Goal: Task Accomplishment & Management: Use online tool/utility

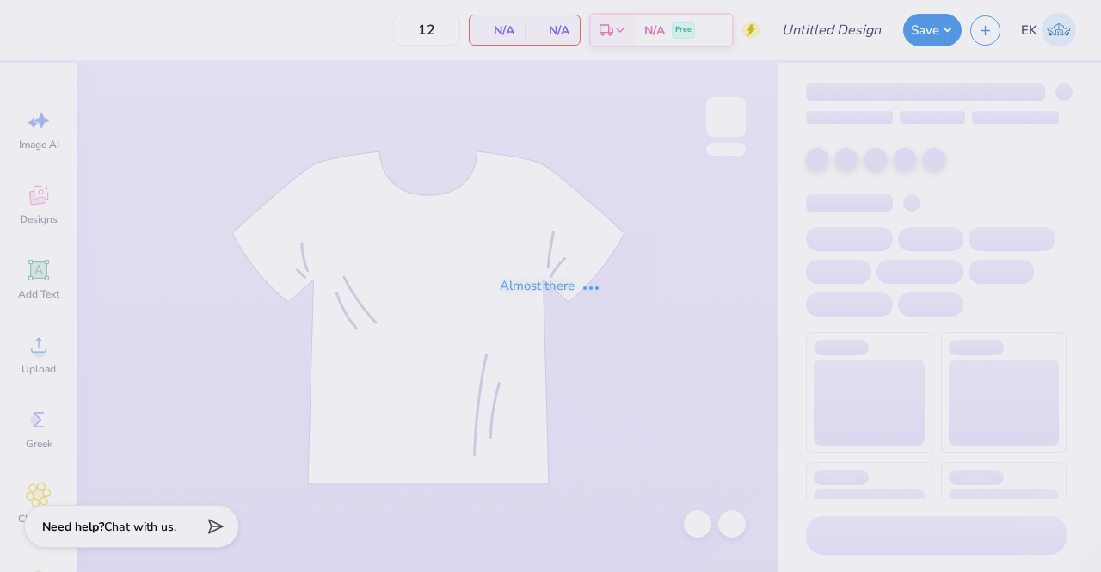
type input "Phi Mu Islanders Social 3"
type input "24"
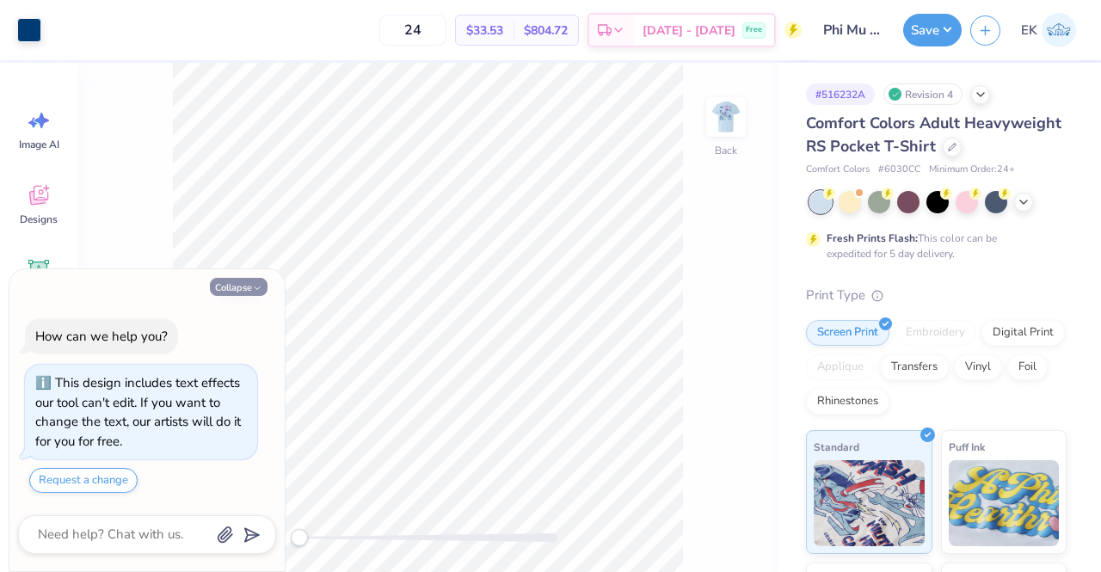
click at [249, 287] on button "Collapse" at bounding box center [239, 287] width 58 height 18
type textarea "x"
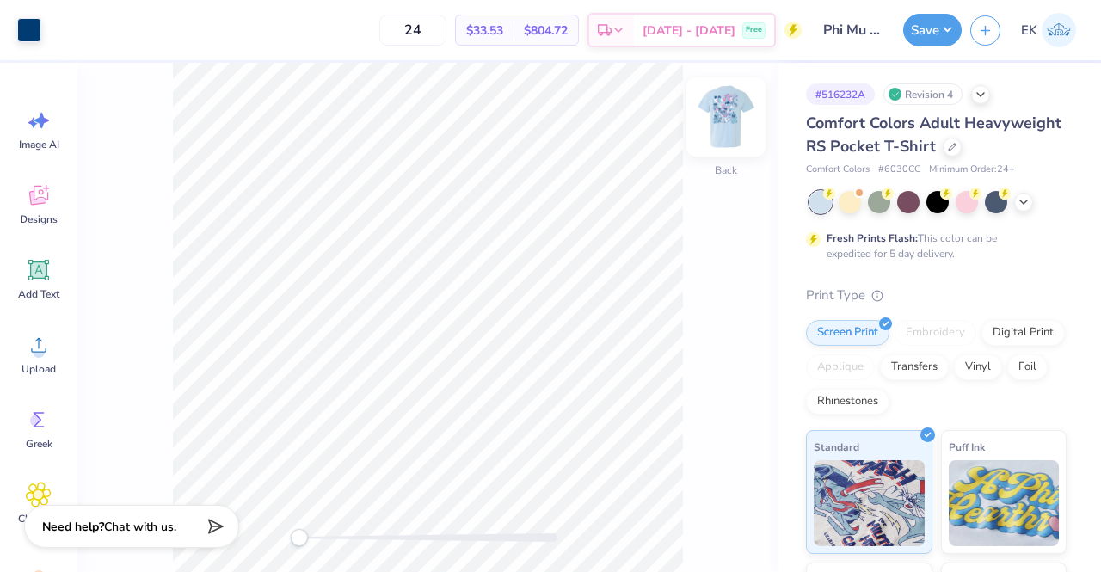
click at [731, 116] on img at bounding box center [726, 117] width 69 height 69
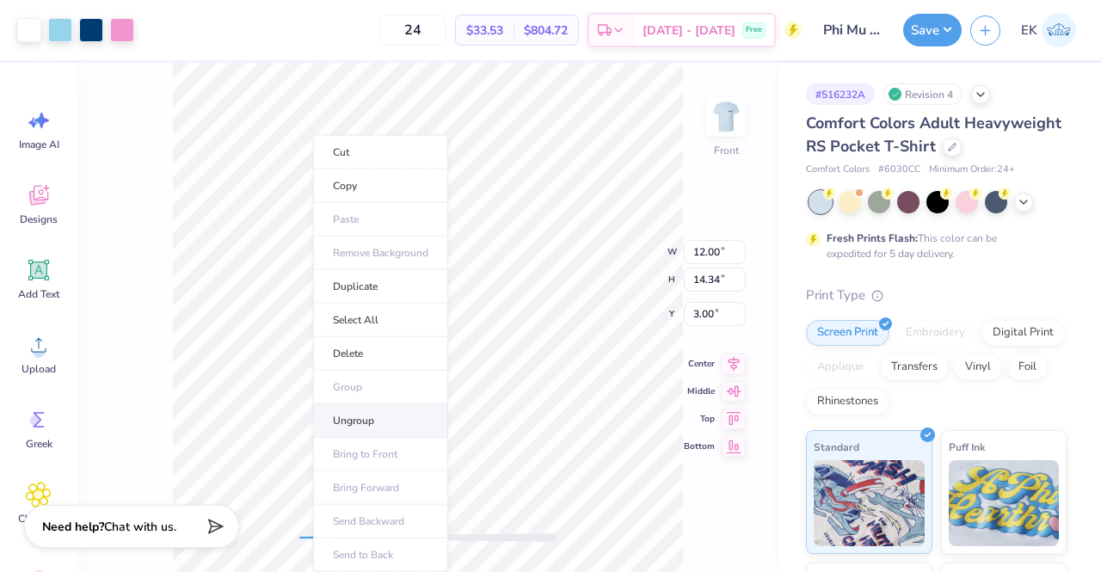
click at [371, 418] on li "Ungroup" at bounding box center [380, 421] width 135 height 34
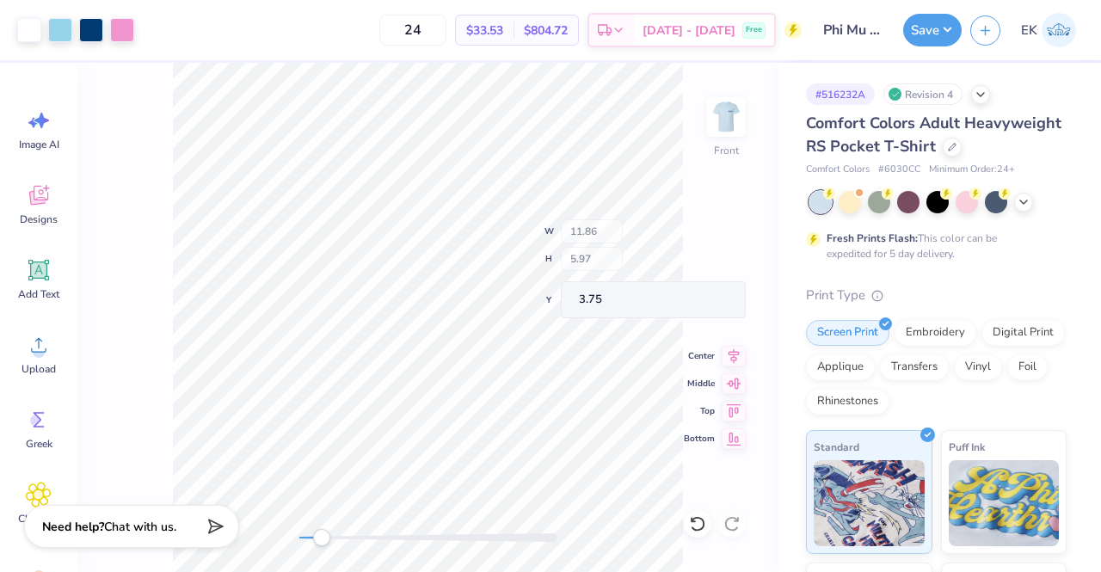
type input "11.86"
type input "5.97"
type input "3.75"
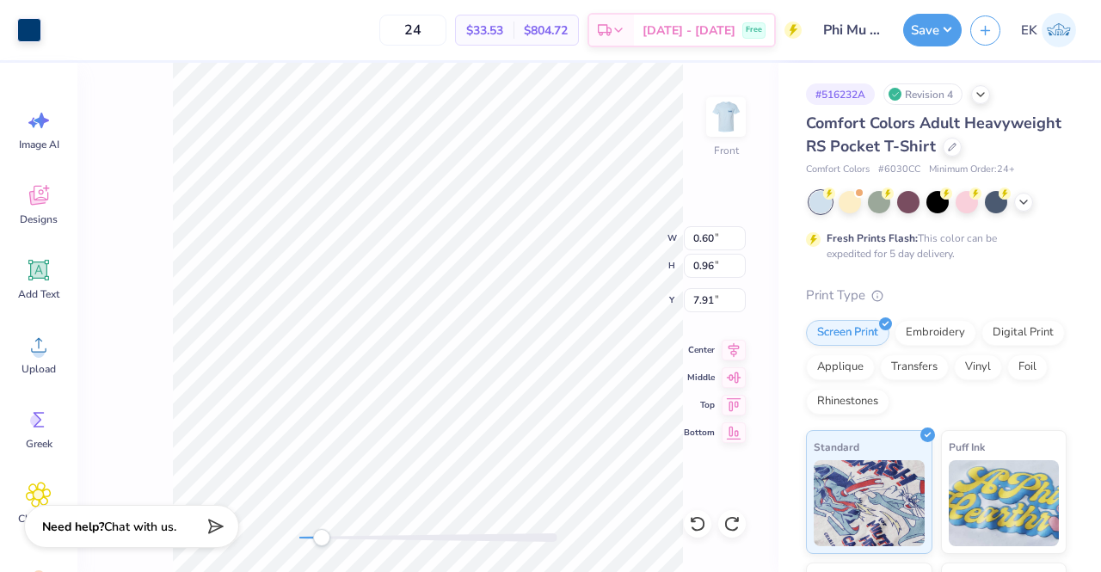
type input "0.78"
type input "0.99"
type input "7.70"
click at [155, 273] on div "Front W 0.60 0.60 " H 0.96 0.96 " Y 7.71 7.71 " Center Middle Top Bottom" at bounding box center [427, 317] width 701 height 509
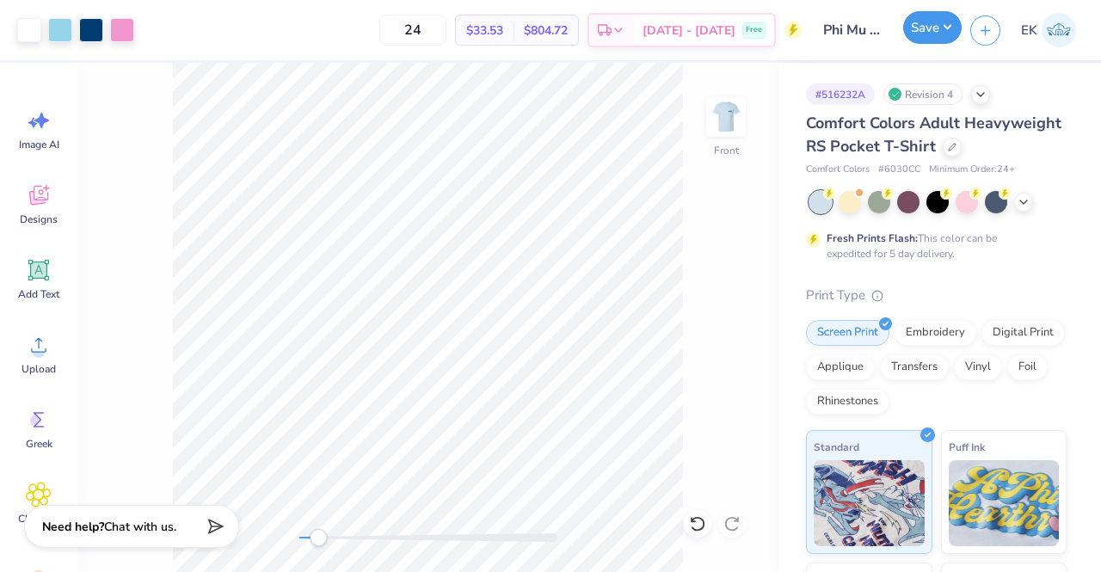
click at [924, 26] on button "Save" at bounding box center [933, 27] width 59 height 33
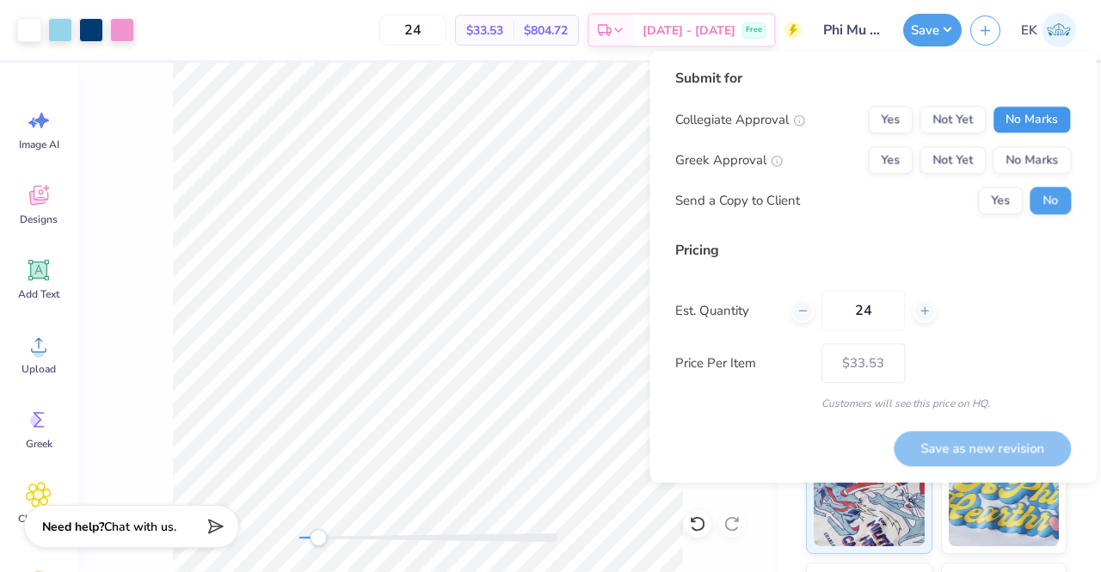
click at [1023, 125] on button "No Marks" at bounding box center [1032, 120] width 78 height 28
click at [904, 163] on button "Yes" at bounding box center [890, 160] width 45 height 28
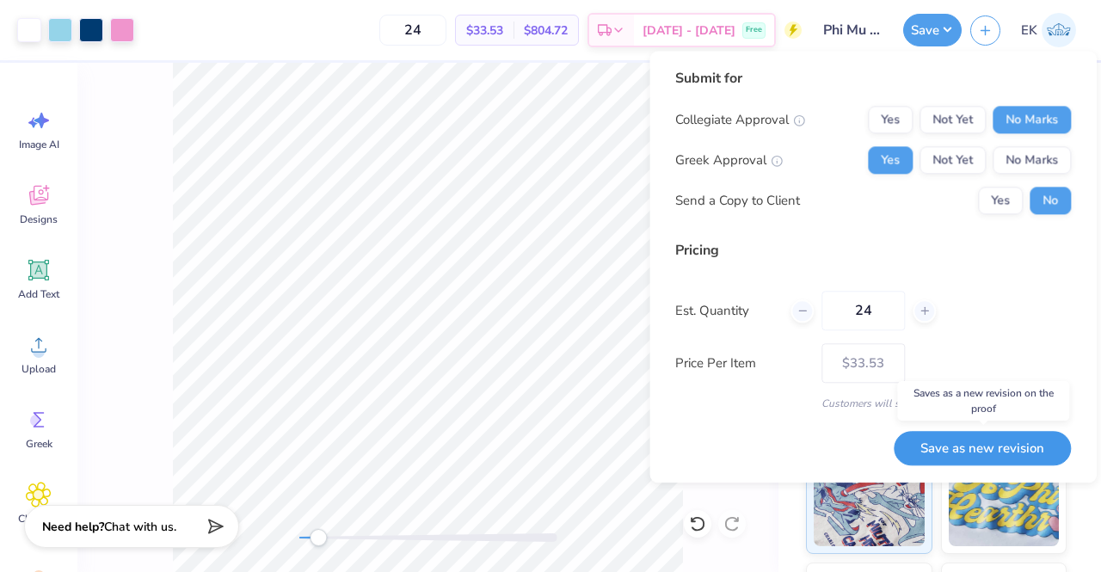
click at [945, 443] on button "Save as new revision" at bounding box center [982, 448] width 177 height 35
type input "$33.53"
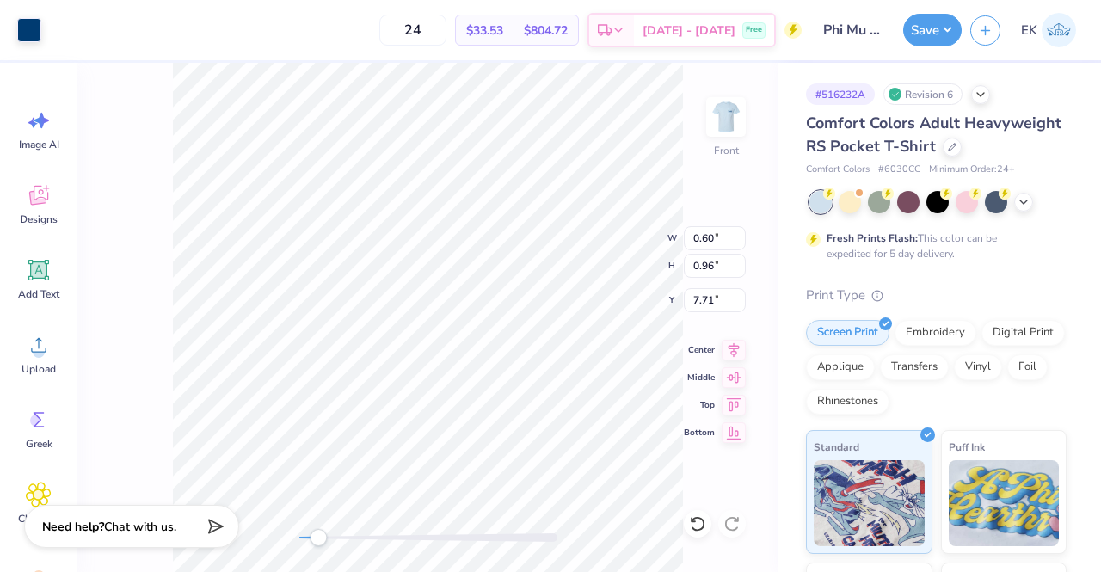
type input "7.59"
type input "0.78"
type input "0.99"
type input "7.50"
type input "0.60"
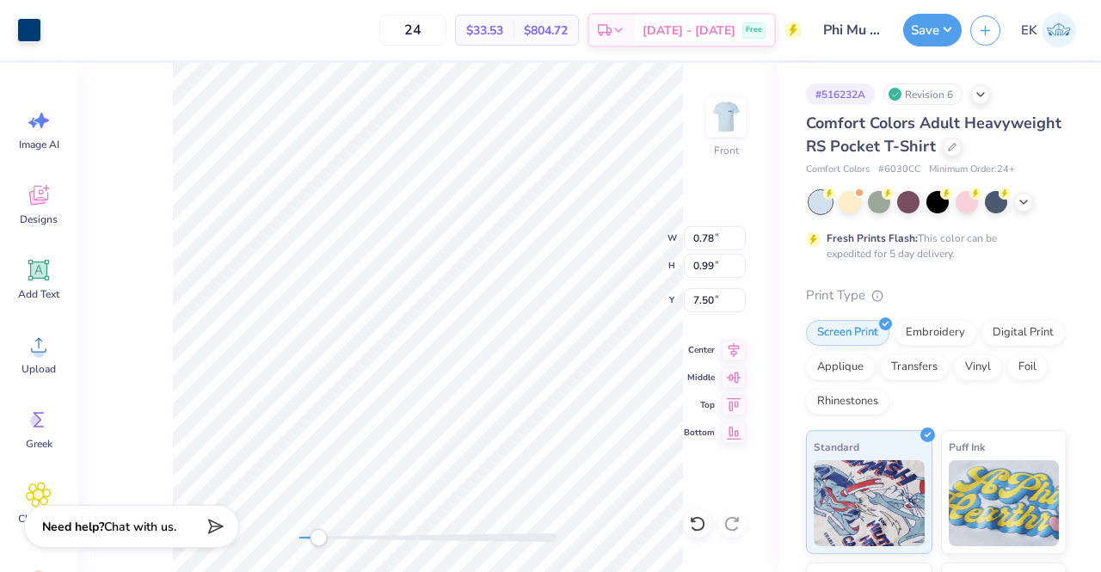
type input "0.96"
type input "7.71"
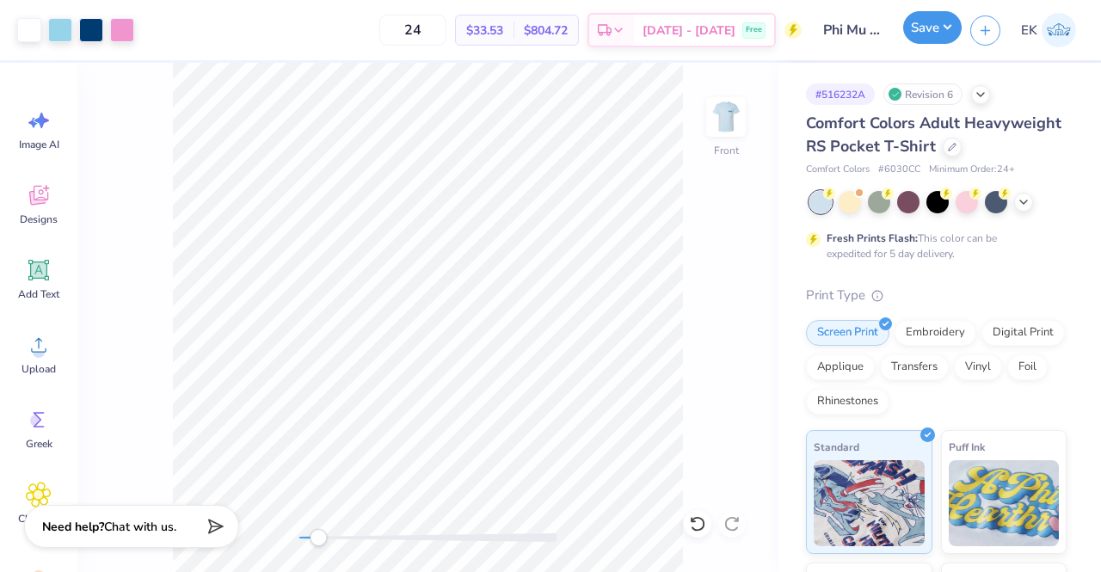
click at [940, 23] on button "Save" at bounding box center [933, 27] width 59 height 33
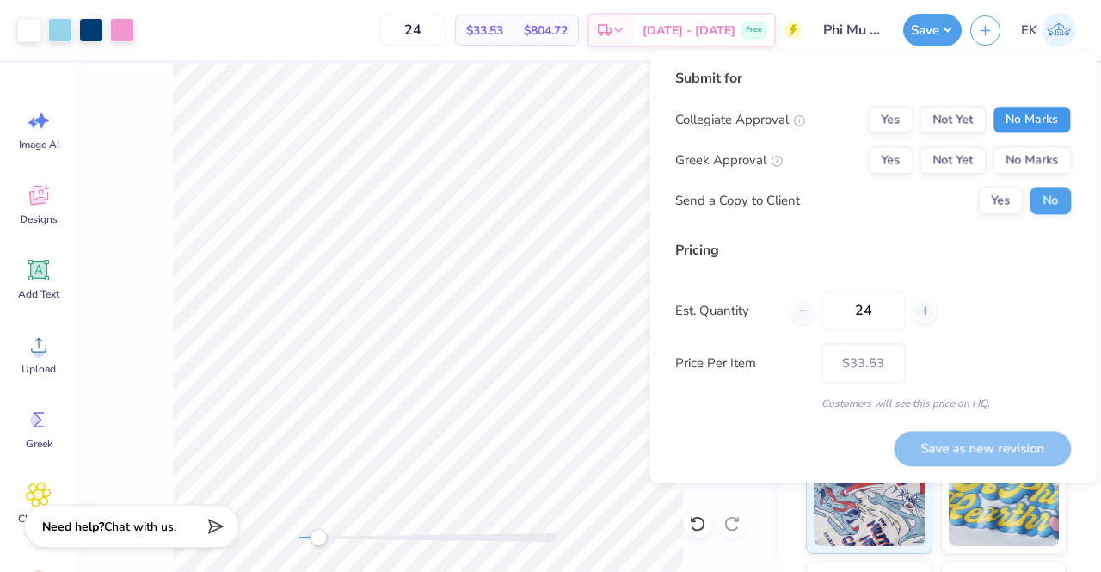
click at [1035, 125] on button "No Marks" at bounding box center [1032, 120] width 78 height 28
click at [894, 160] on button "Yes" at bounding box center [890, 160] width 45 height 28
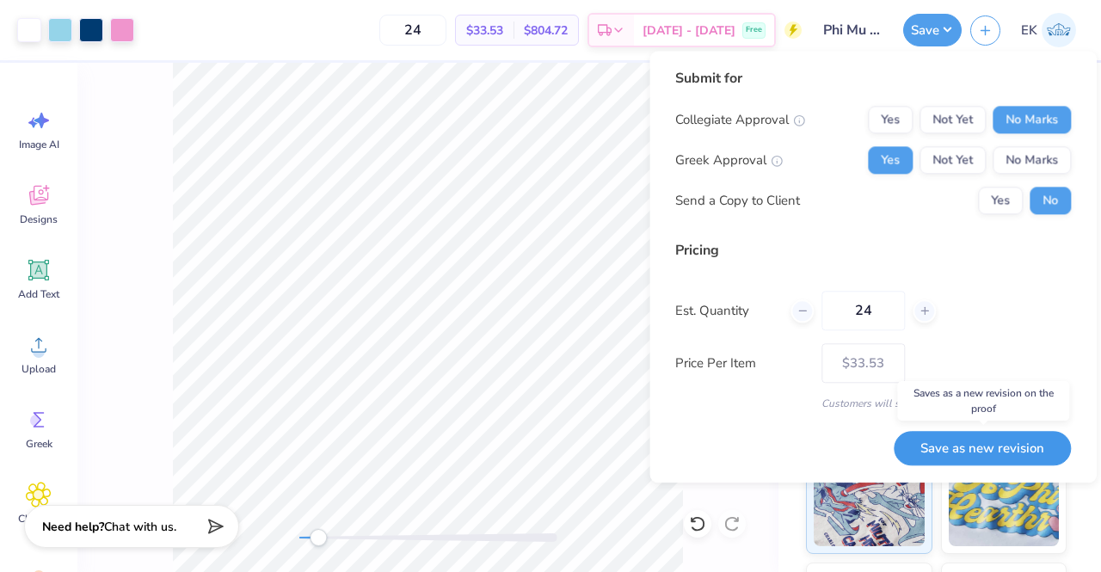
click at [996, 447] on button "Save as new revision" at bounding box center [982, 448] width 177 height 35
type input "$33.53"
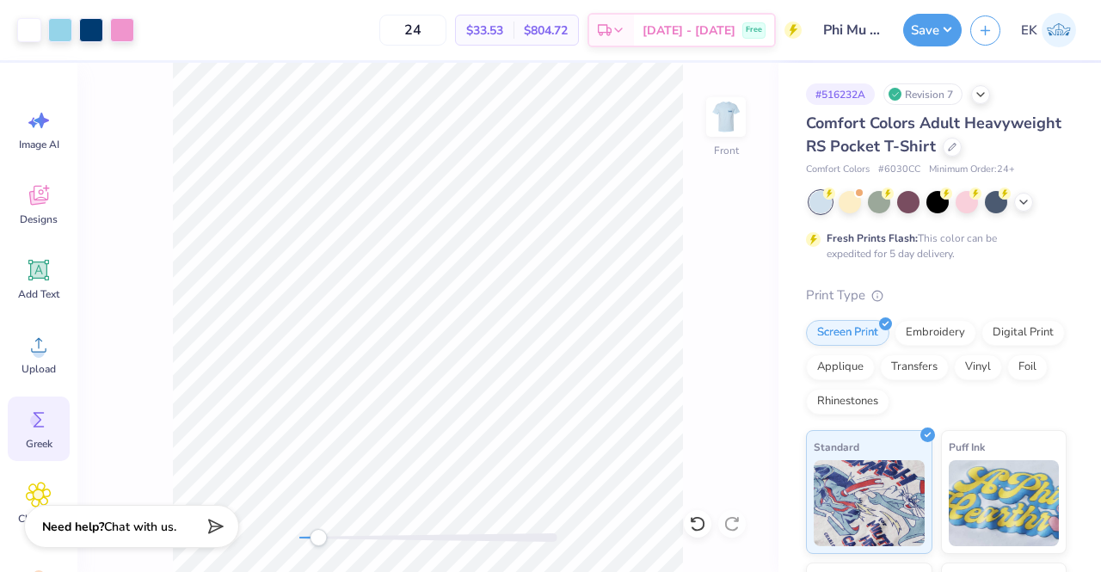
click at [36, 415] on icon at bounding box center [39, 419] width 11 height 15
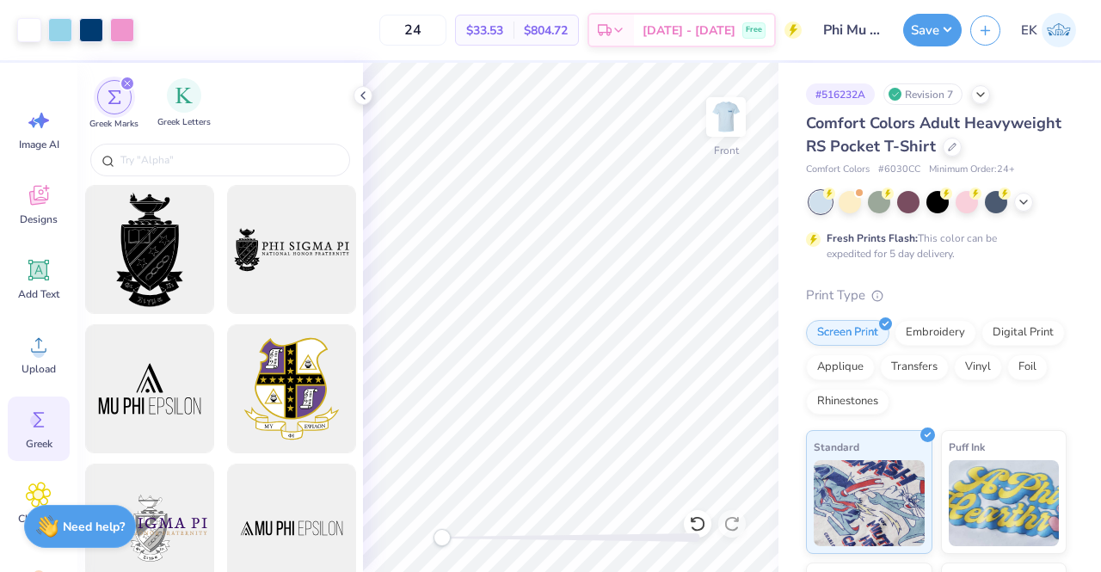
click at [180, 120] on span "Greek Letters" at bounding box center [183, 122] width 53 height 13
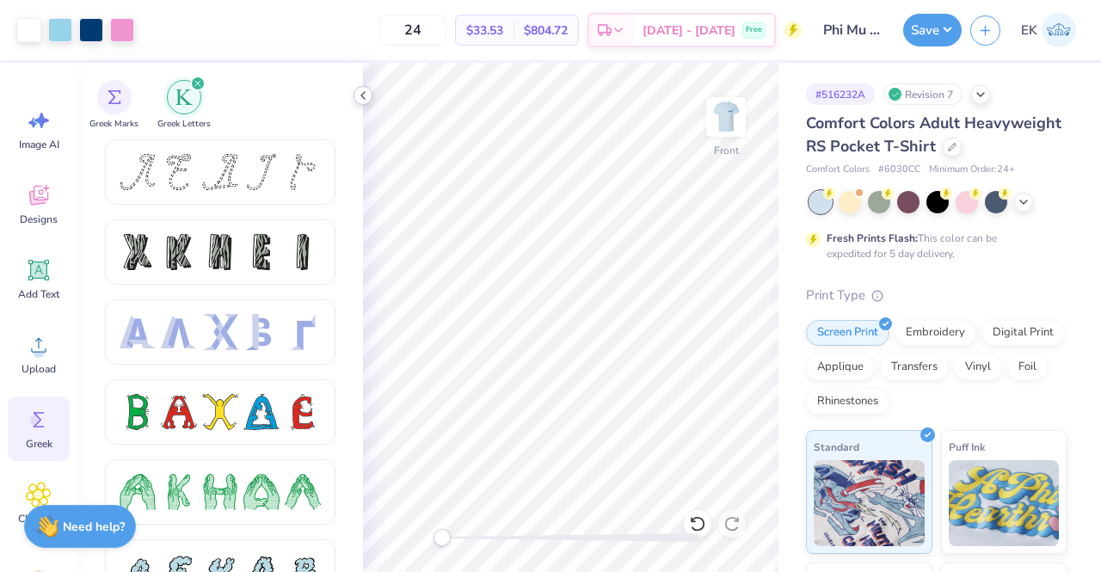
click at [366, 96] on icon at bounding box center [363, 96] width 14 height 14
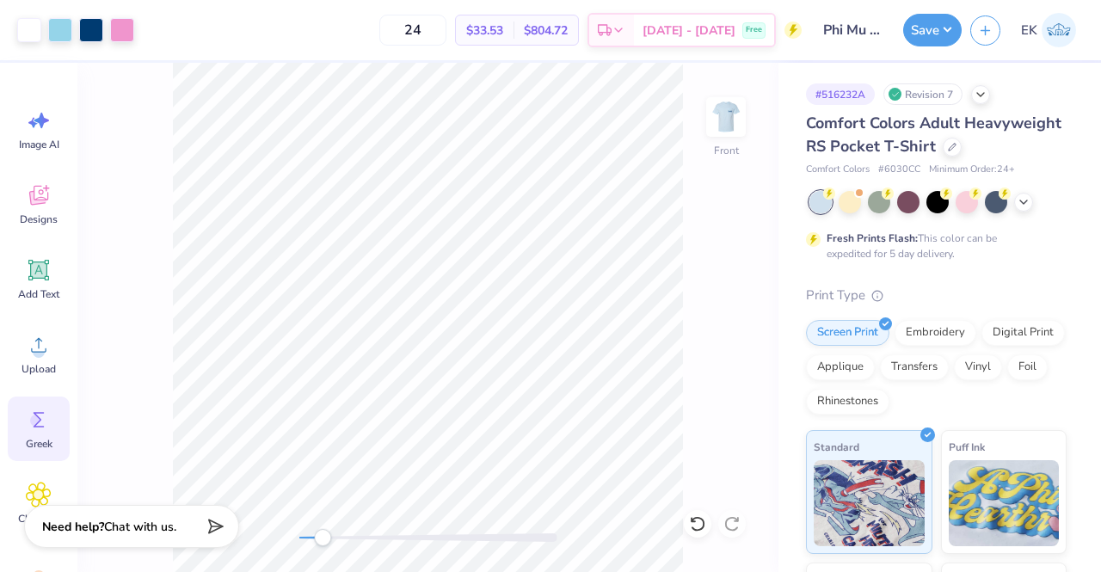
click at [352, 531] on div at bounding box center [428, 537] width 258 height 17
click at [20, 364] on div "Upload" at bounding box center [39, 354] width 62 height 65
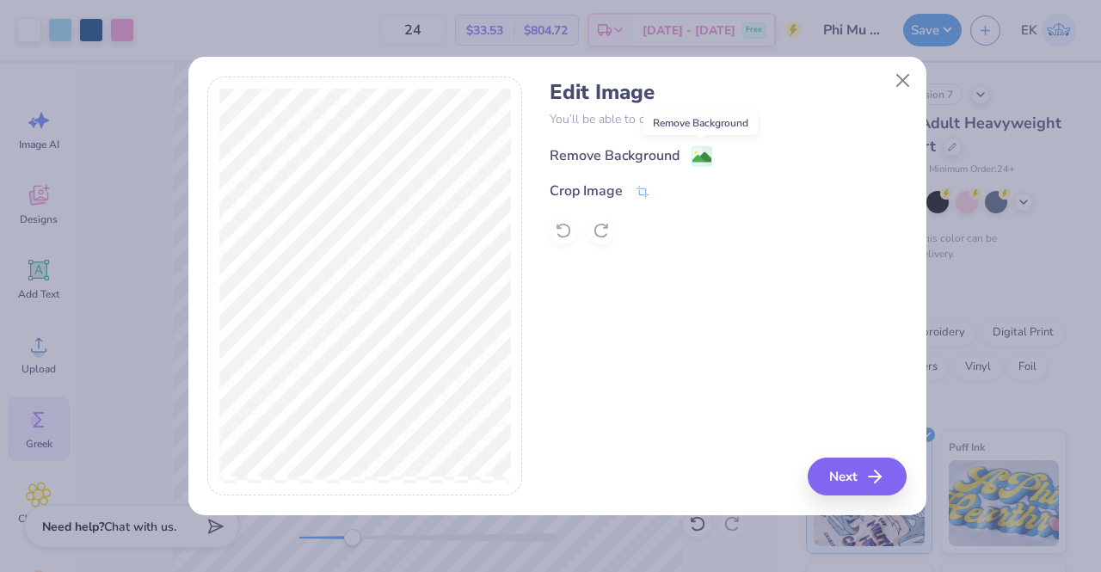
click at [699, 148] on image at bounding box center [702, 157] width 19 height 19
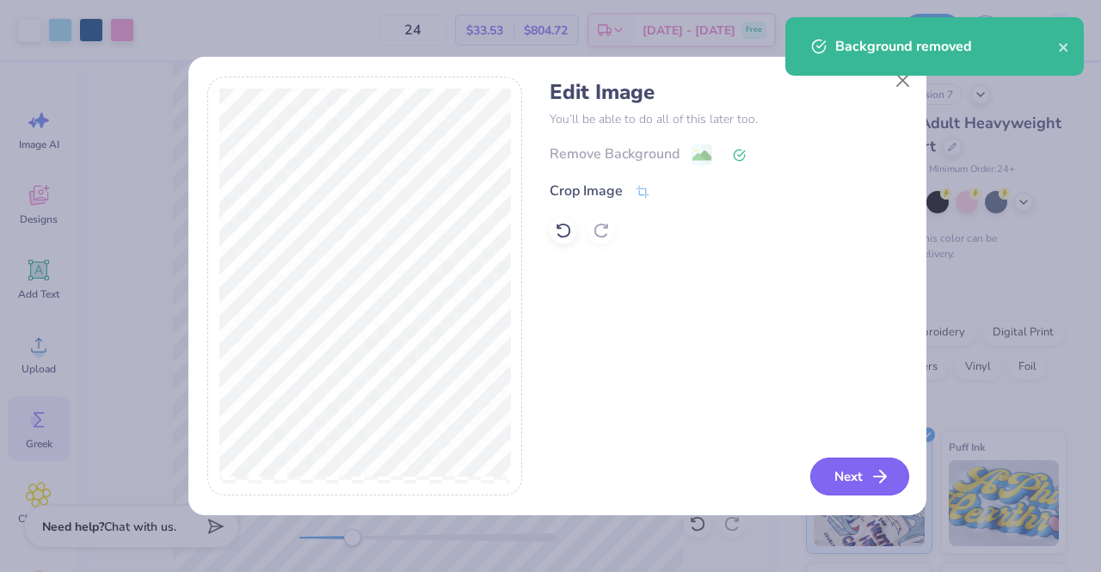
click at [855, 472] on button "Next" at bounding box center [860, 477] width 99 height 38
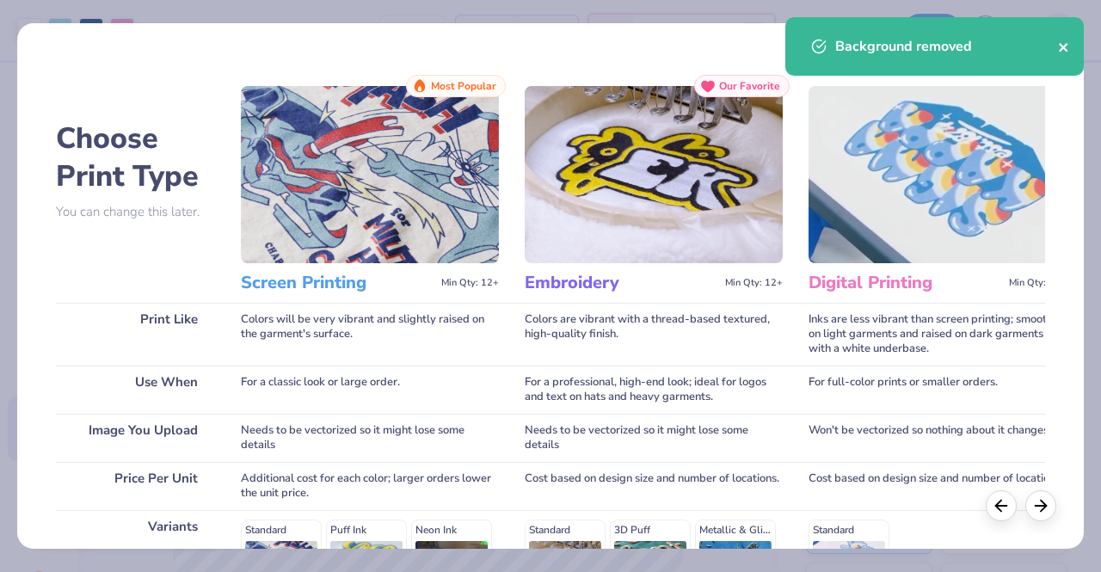
click at [1062, 42] on icon "close" at bounding box center [1064, 47] width 12 height 14
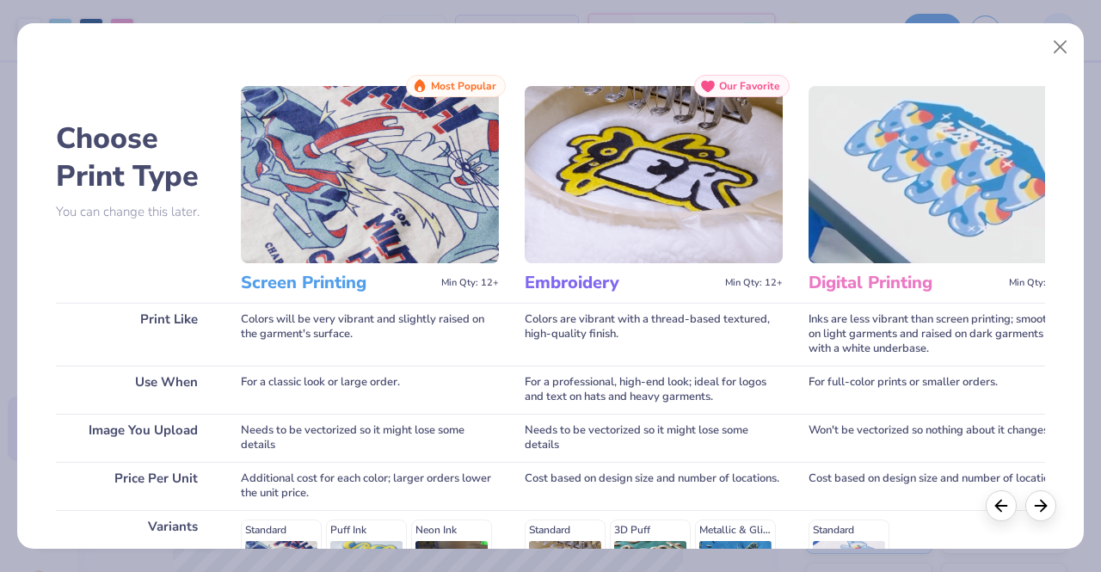
click at [375, 284] on h3 "Screen Printing" at bounding box center [338, 283] width 194 height 22
click at [384, 233] on img at bounding box center [370, 174] width 258 height 177
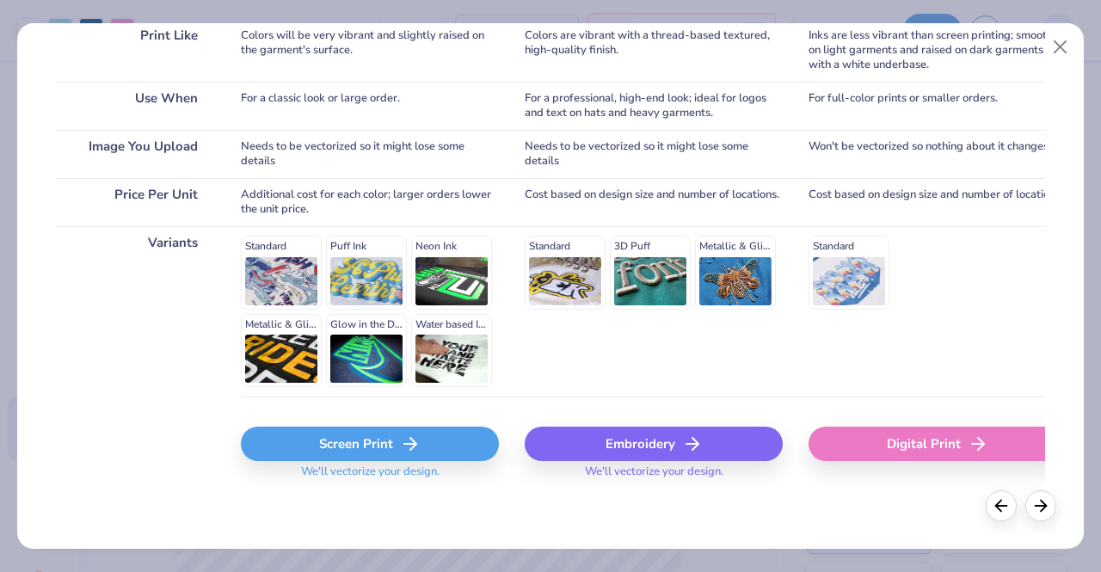
click at [422, 448] on div "Screen Print" at bounding box center [370, 444] width 258 height 34
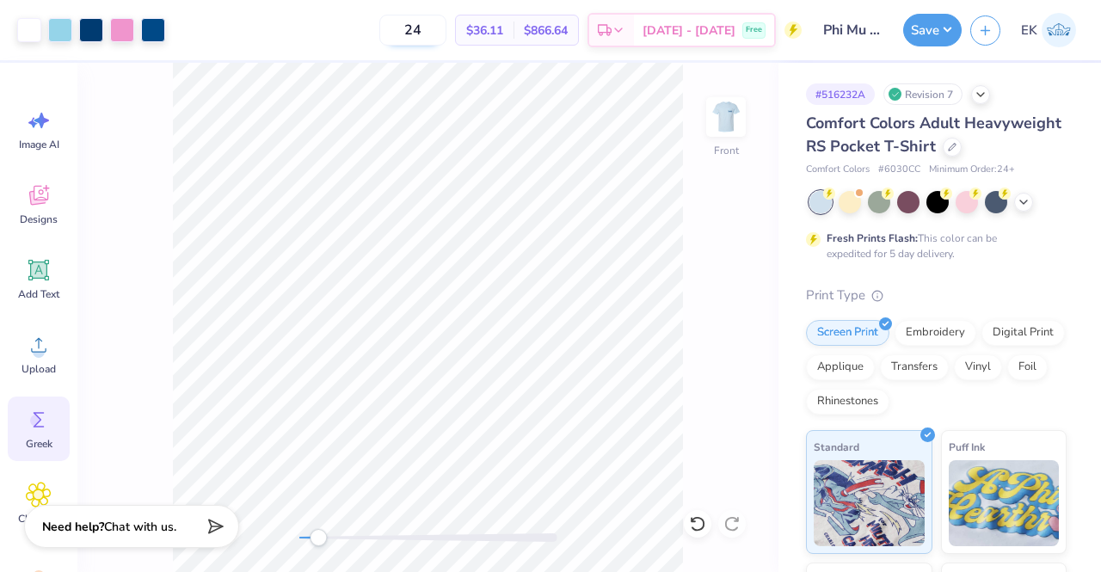
click at [447, 36] on input "24" at bounding box center [412, 30] width 67 height 31
type input "2"
type input "6"
type input "0"
type input "6"
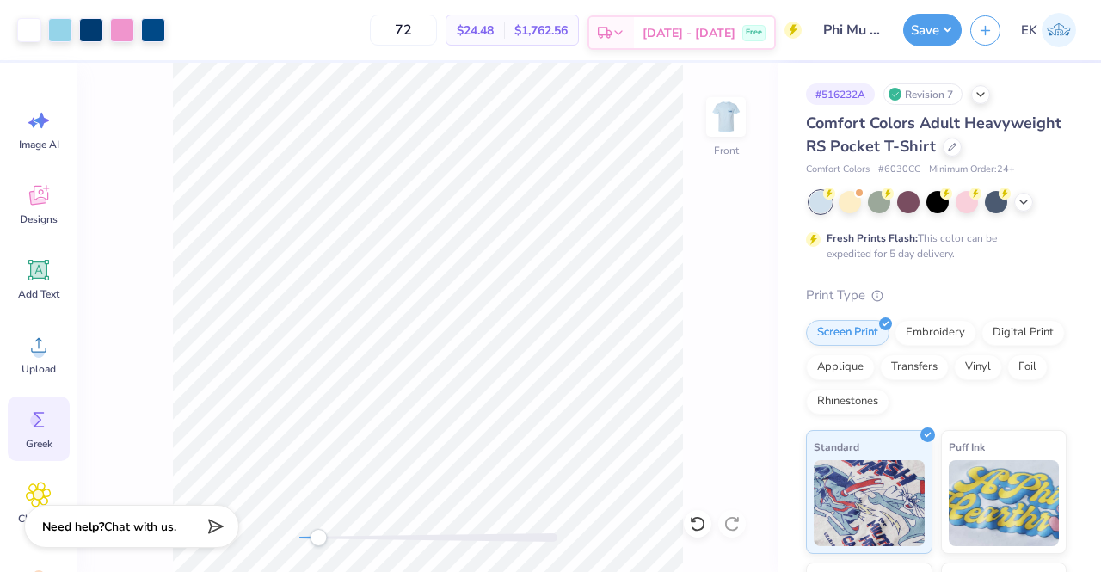
type input "72"
click at [694, 27] on span "[DATE] - [DATE]" at bounding box center [689, 33] width 93 height 18
